Goal: Task Accomplishment & Management: Use online tool/utility

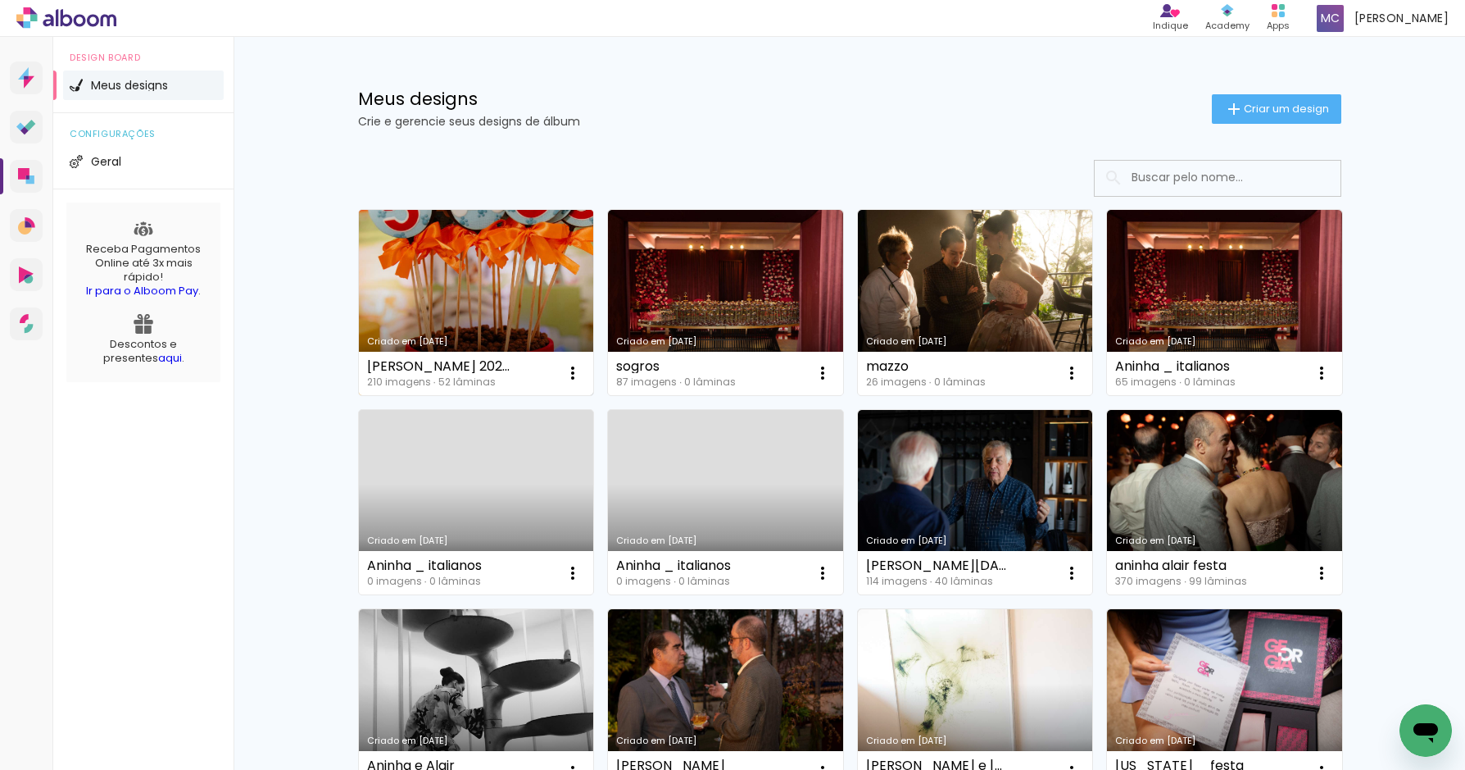
click at [429, 287] on link "Criado em [DATE]" at bounding box center [476, 302] width 235 height 185
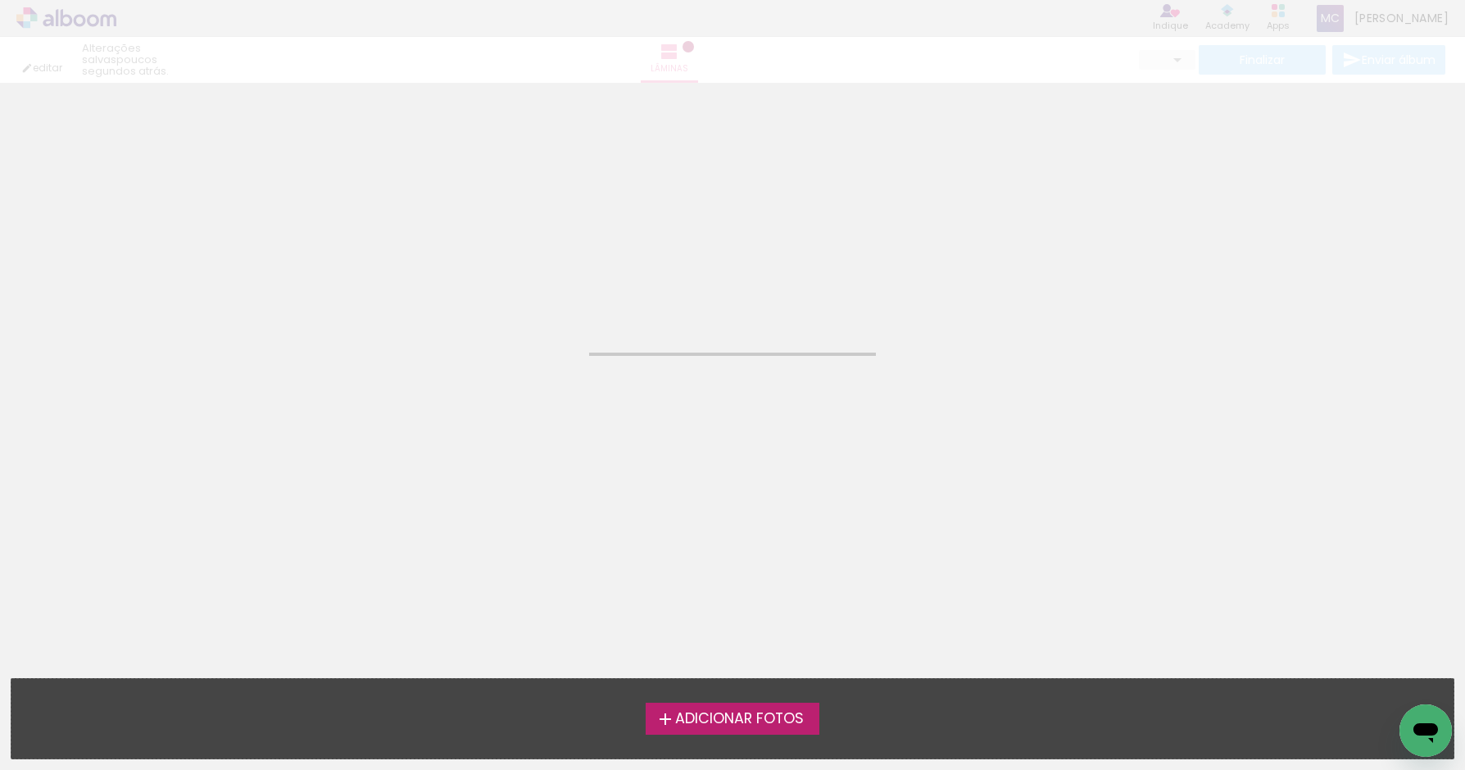
click at [429, 287] on neon-animated-pages "Confirmar Cancelar" at bounding box center [732, 426] width 1465 height 687
